Goal: Find contact information: Find contact information

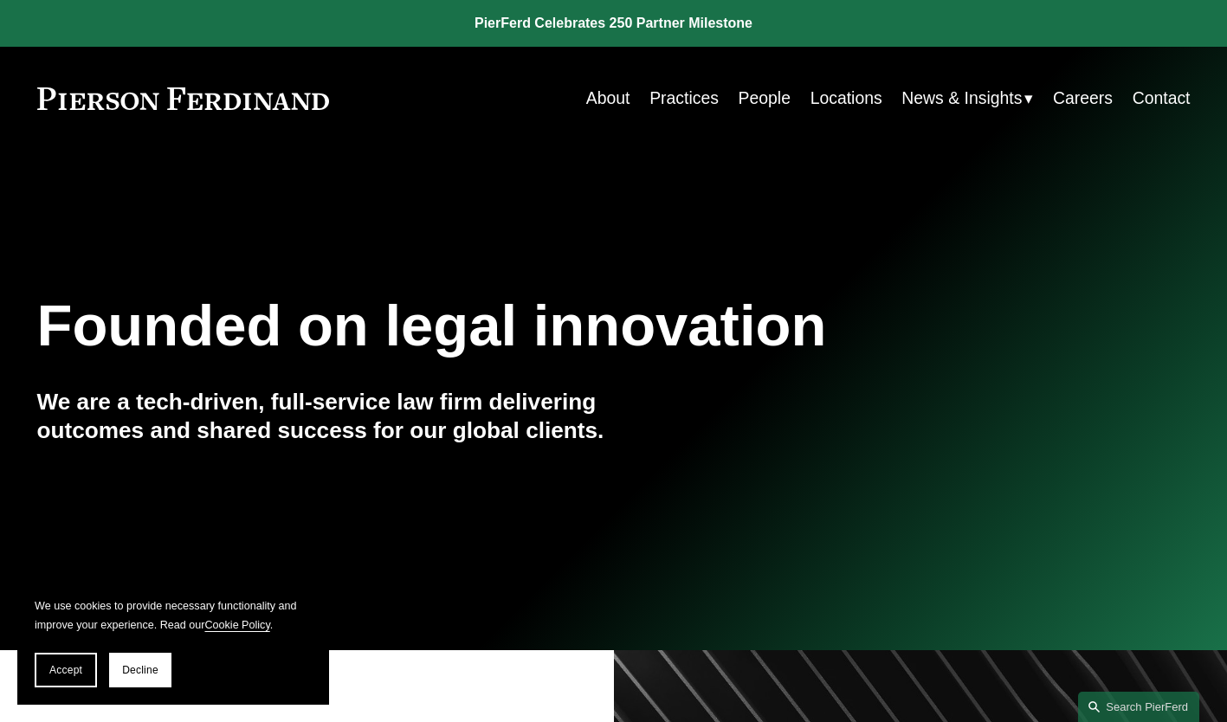
click at [739, 105] on link "People" at bounding box center [765, 98] width 52 height 34
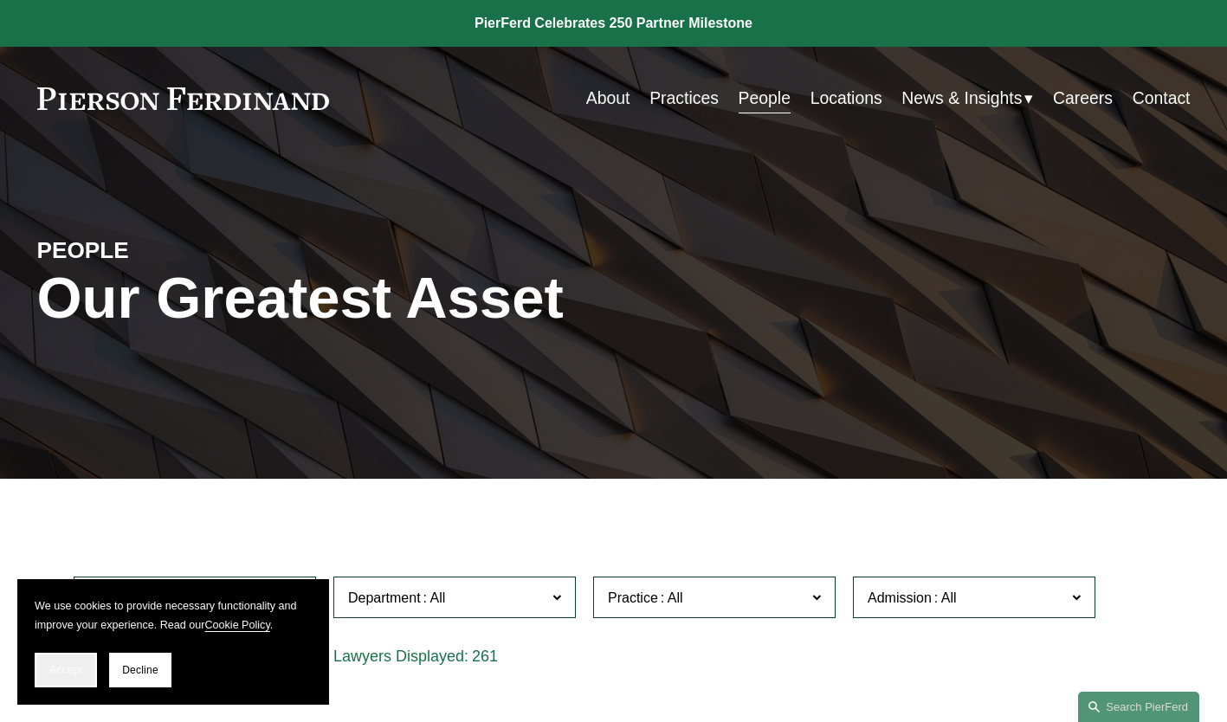
click at [54, 670] on span "Accept" at bounding box center [65, 670] width 33 height 12
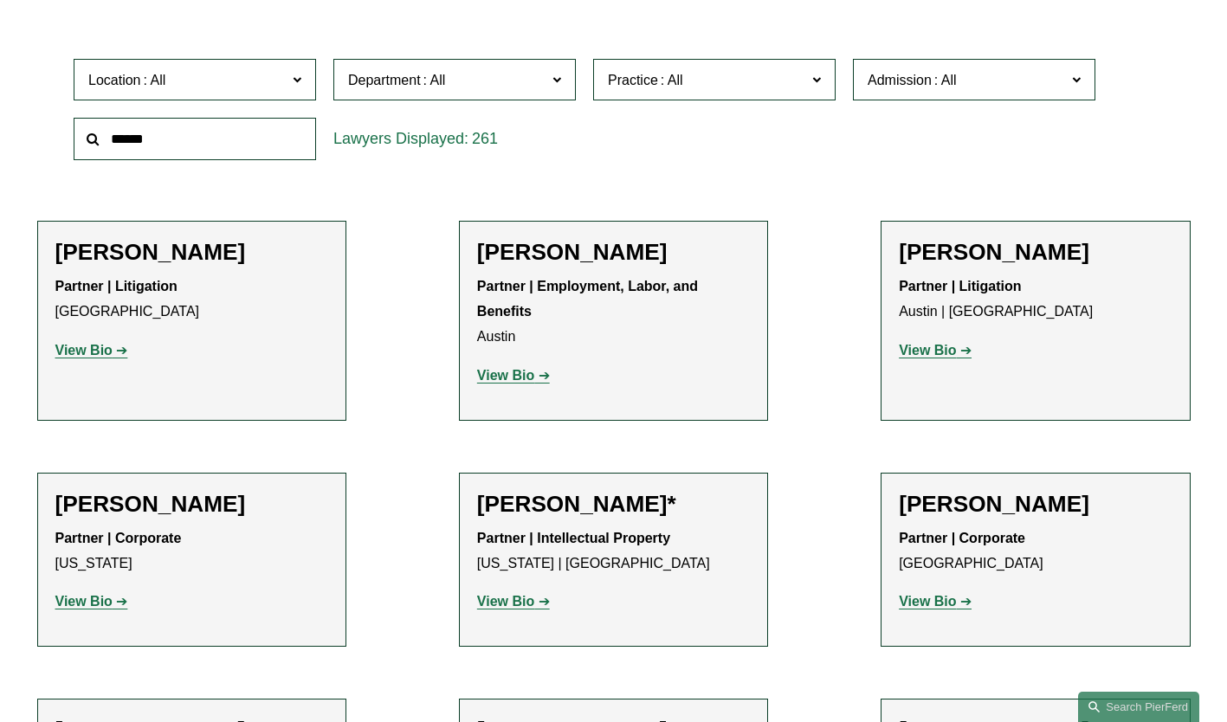
scroll to position [503, 0]
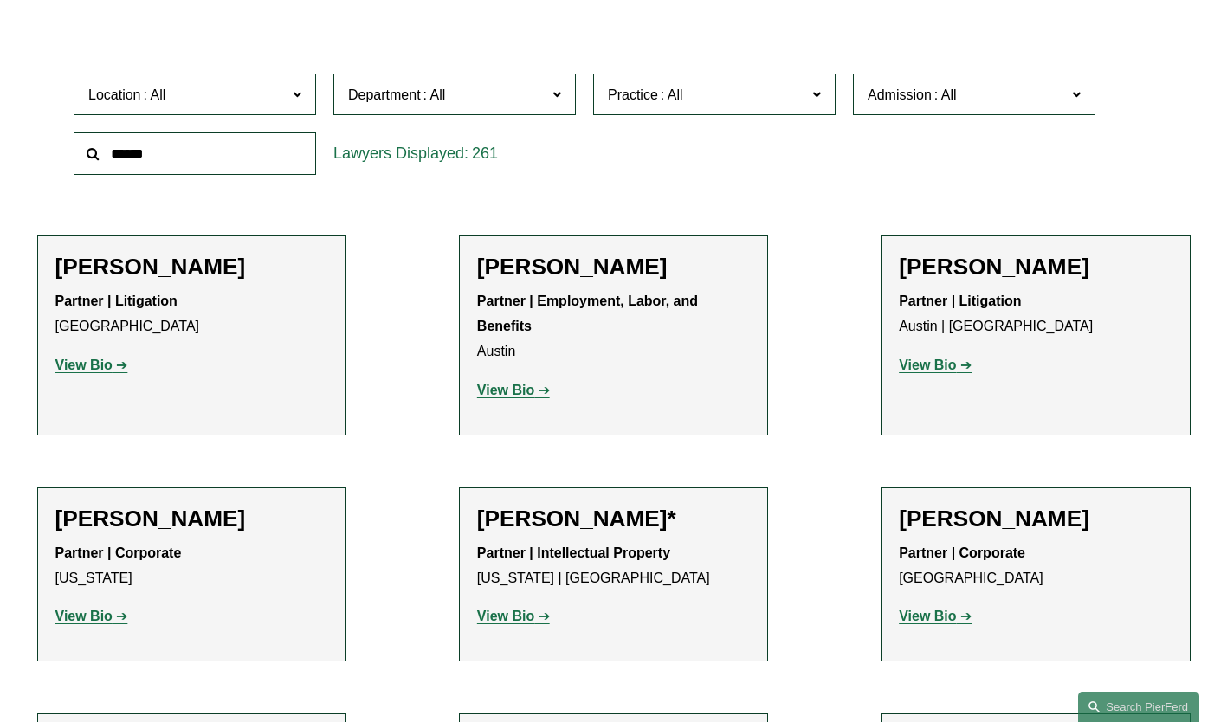
click at [758, 101] on span "Practice" at bounding box center [707, 94] width 198 height 23
click at [0, 0] on link "Construction and Design Professional" at bounding box center [0, 0] width 0 height 0
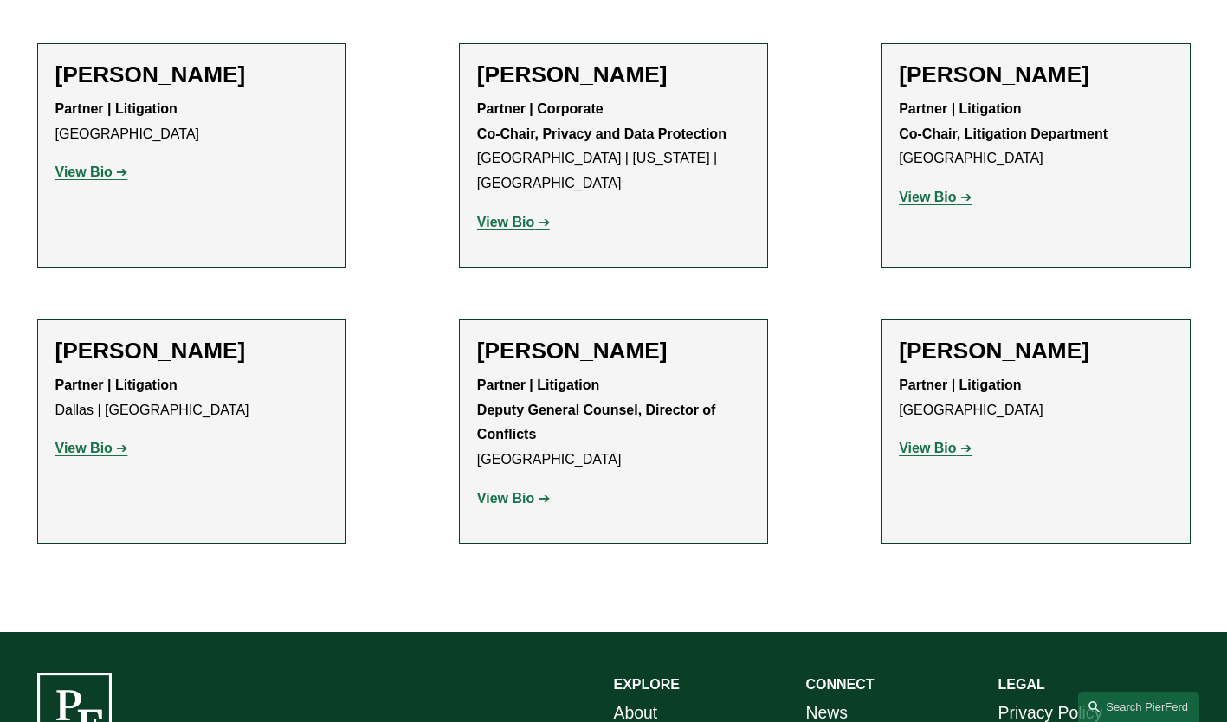
scroll to position [1549, 0]
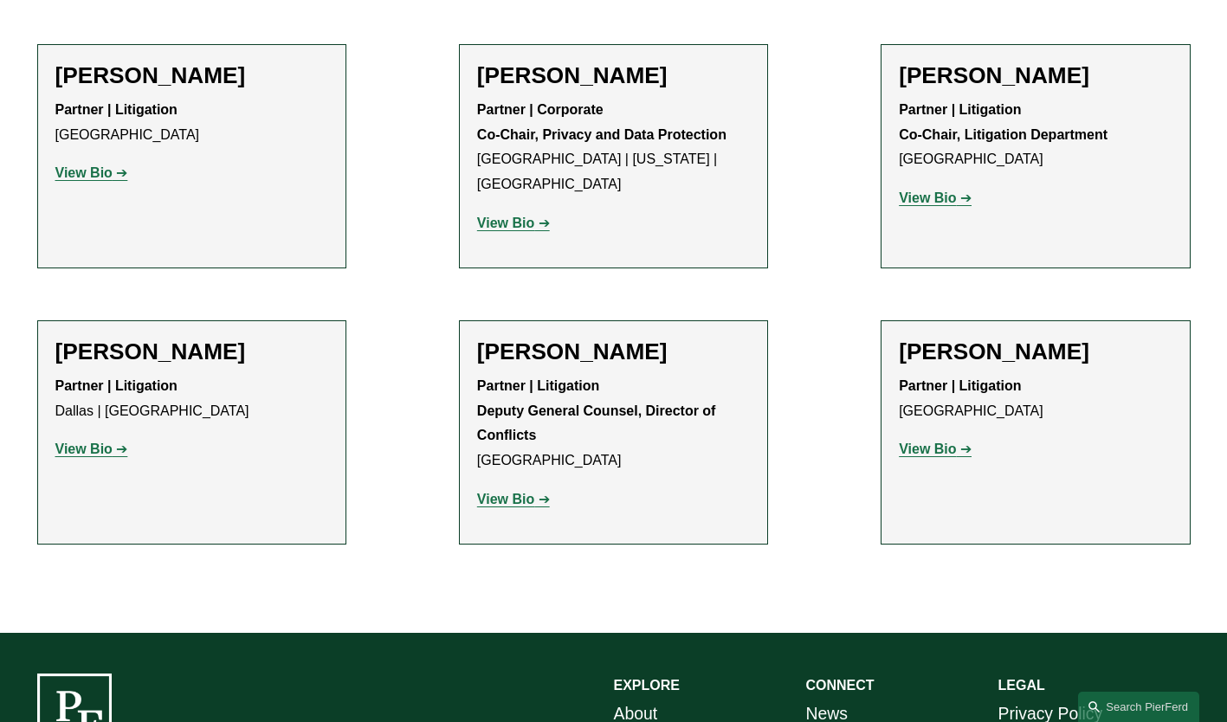
click at [540, 492] on link "View Bio" at bounding box center [513, 499] width 73 height 15
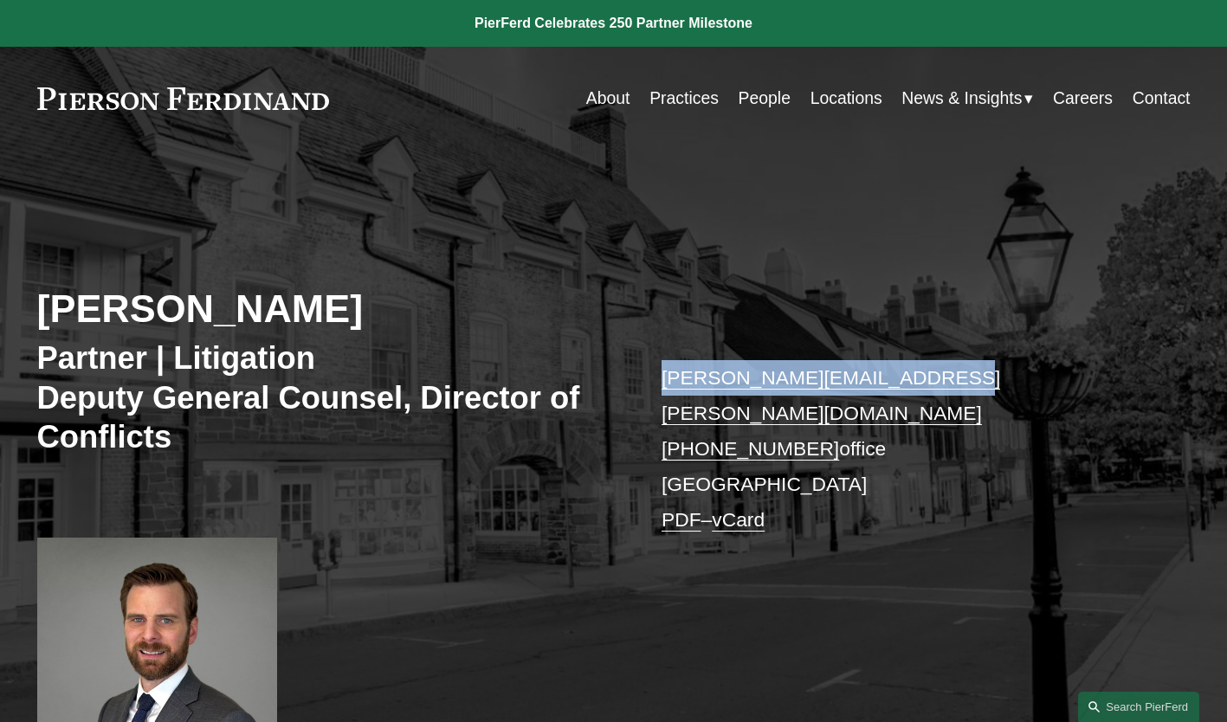
drag, startPoint x: 946, startPoint y: 378, endPoint x: 656, endPoint y: 383, distance: 289.2
click at [656, 383] on div "Joseph Schramm Partner | Litigation Deputy General Counsel, Director of Conflic…" at bounding box center [613, 474] width 1227 height 574
copy link "joseph.schramm@pierferd.com"
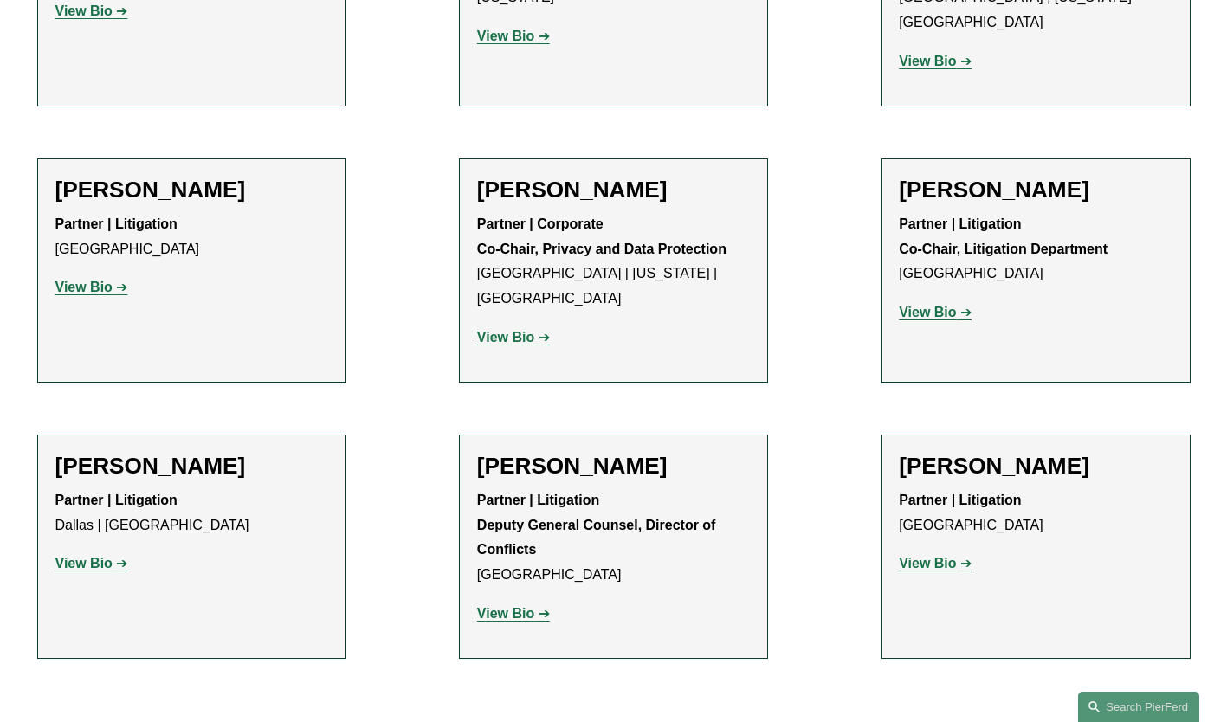
scroll to position [1549, 0]
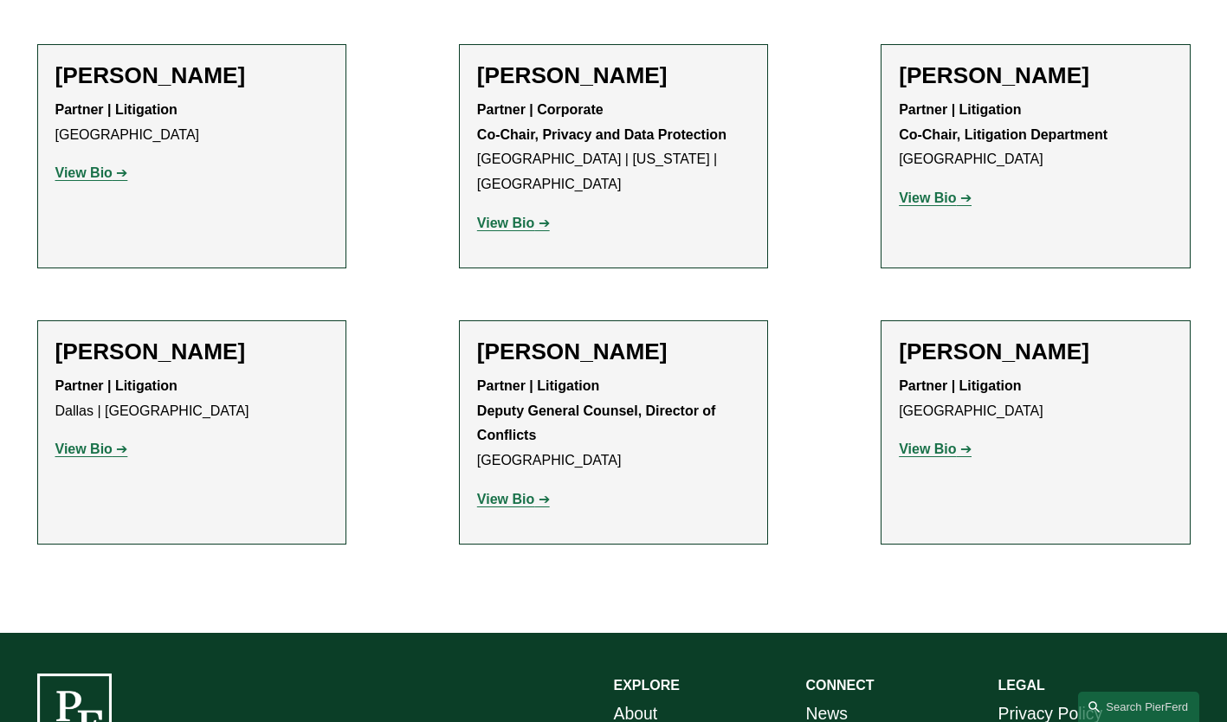
click at [983, 374] on p "Partner | Litigation Palo Alto" at bounding box center [1035, 399] width 273 height 50
click at [971, 339] on h2 "[PERSON_NAME]" at bounding box center [1035, 353] width 273 height 28
click at [917, 442] on strong "View Bio" at bounding box center [927, 449] width 57 height 15
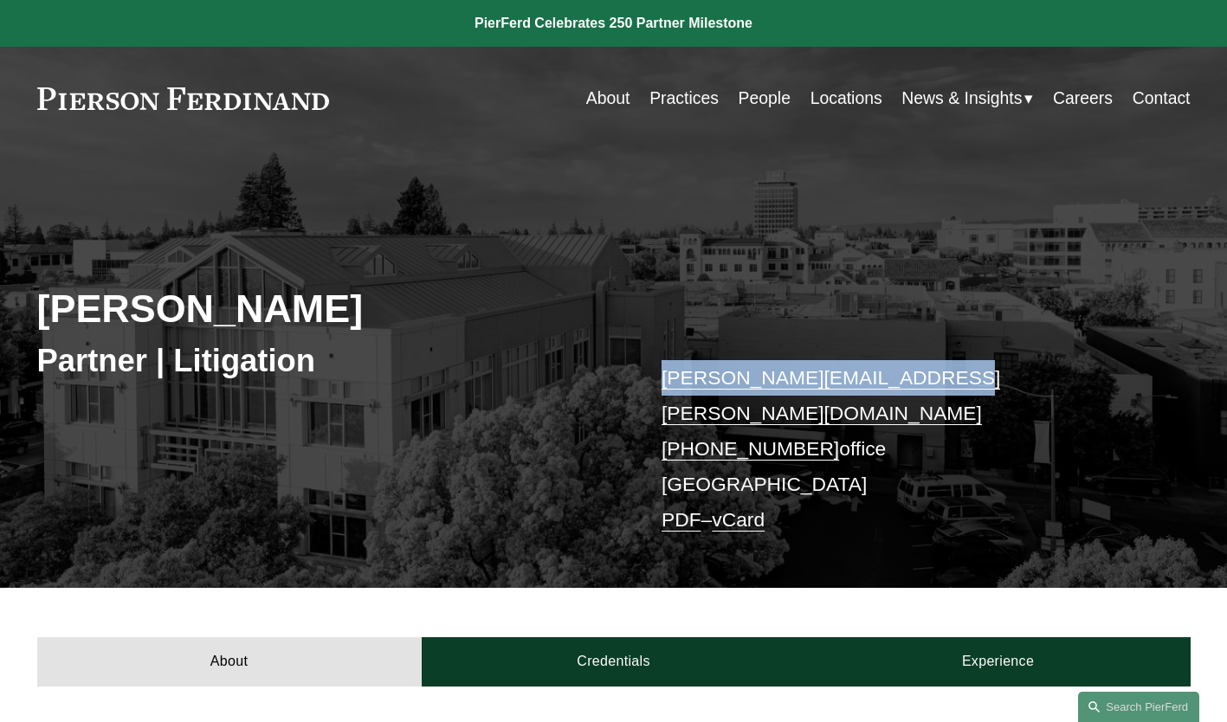
drag, startPoint x: 946, startPoint y: 378, endPoint x: 662, endPoint y: 393, distance: 285.3
click at [662, 393] on p "[PERSON_NAME][EMAIL_ADDRESS][PERSON_NAME][DOMAIN_NAME] [PHONE_NUMBER] office [G…" at bounding box center [902, 449] width 481 height 178
copy link "[PERSON_NAME][EMAIL_ADDRESS][PERSON_NAME][DOMAIN_NAME]"
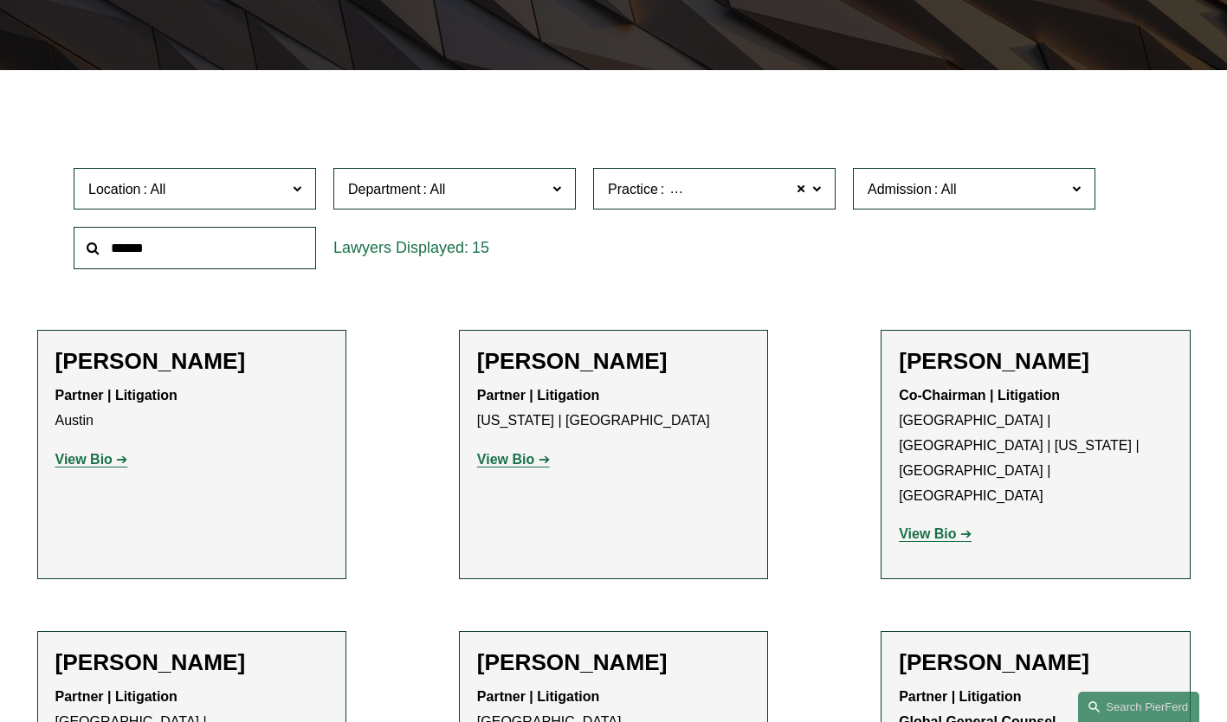
scroll to position [416, 0]
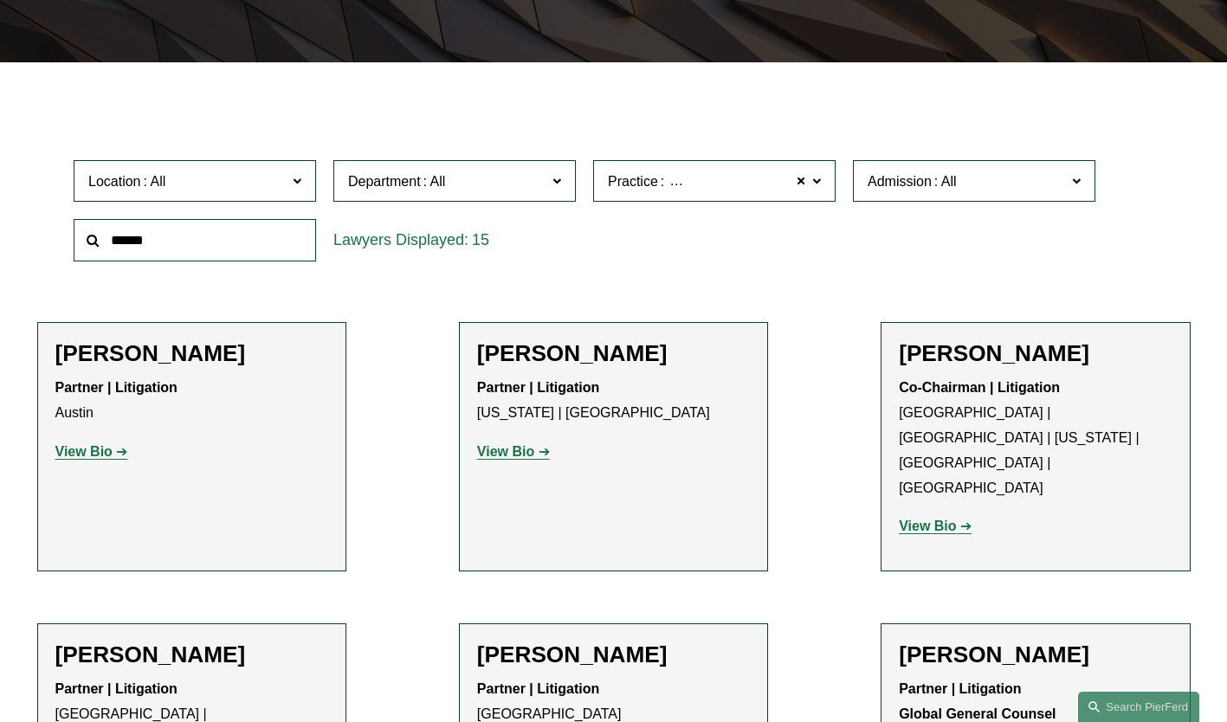
click at [81, 452] on strong "View Bio" at bounding box center [83, 451] width 57 height 15
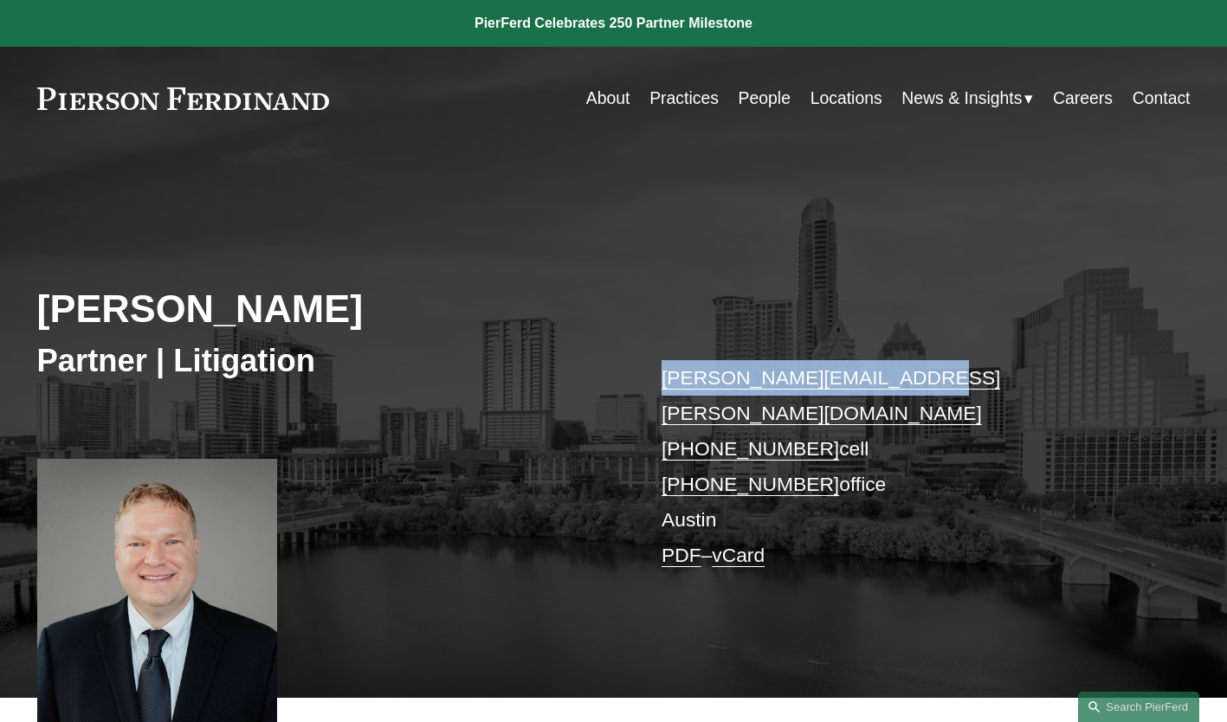
drag, startPoint x: 878, startPoint y: 383, endPoint x: 656, endPoint y: 388, distance: 221.7
click at [656, 388] on div "[PERSON_NAME] Partner | Litigation [PERSON_NAME][EMAIL_ADDRESS][PERSON_NAME][DO…" at bounding box center [613, 442] width 1227 height 511
copy link "[PERSON_NAME][EMAIL_ADDRESS][PERSON_NAME][DOMAIN_NAME]"
